Goal: Information Seeking & Learning: Learn about a topic

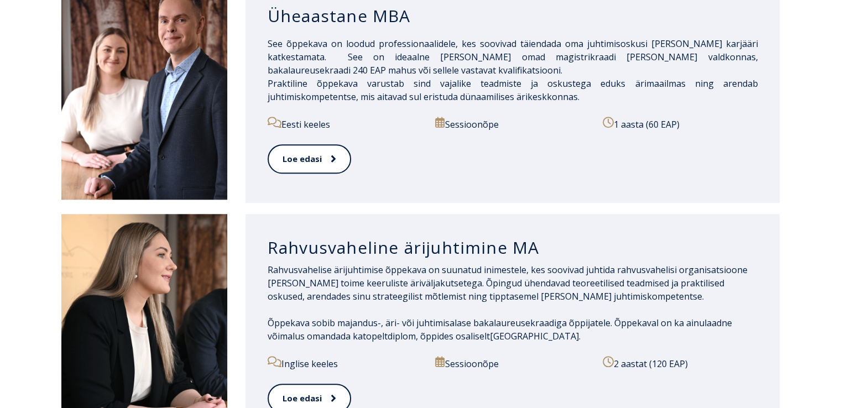
scroll to position [1114, 0]
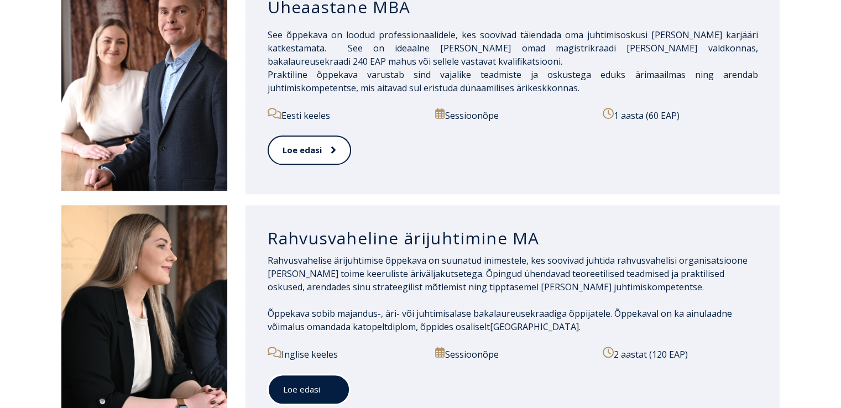
click at [320, 384] on span at bounding box center [327, 389] width 14 height 11
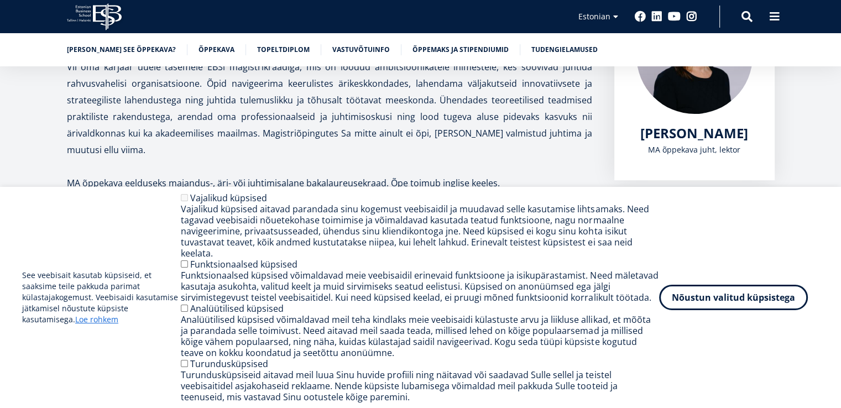
scroll to position [280, 0]
click at [719, 307] on button "Nõustun valitud küpsistega" at bounding box center [733, 294] width 149 height 25
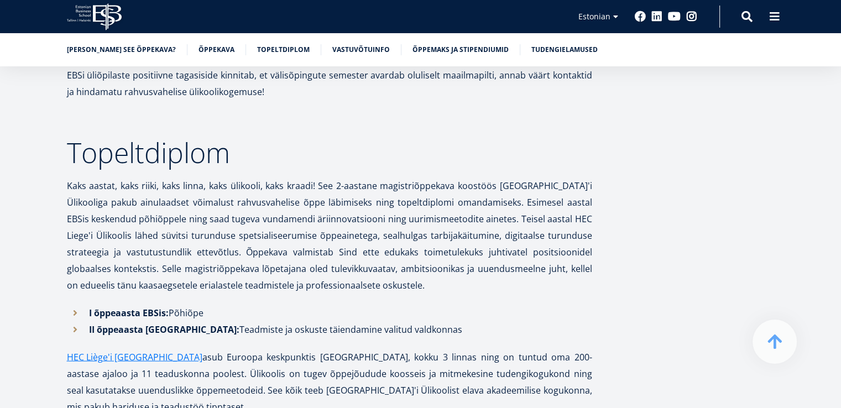
scroll to position [2299, 0]
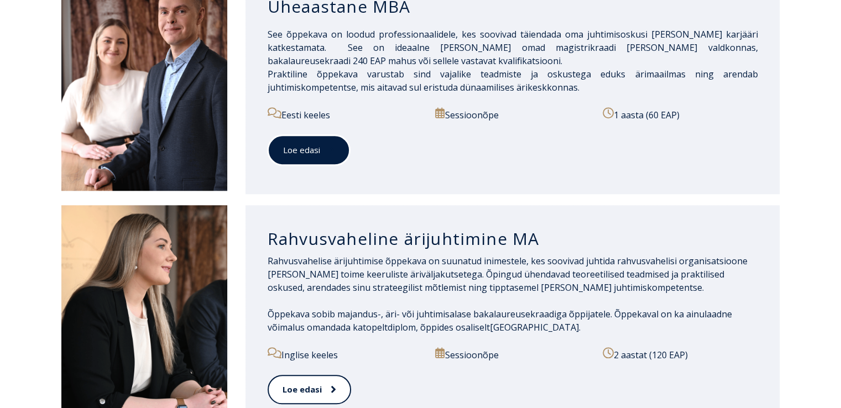
click at [318, 135] on link "Loe edasi" at bounding box center [309, 150] width 82 height 30
